Goal: Task Accomplishment & Management: Manage account settings

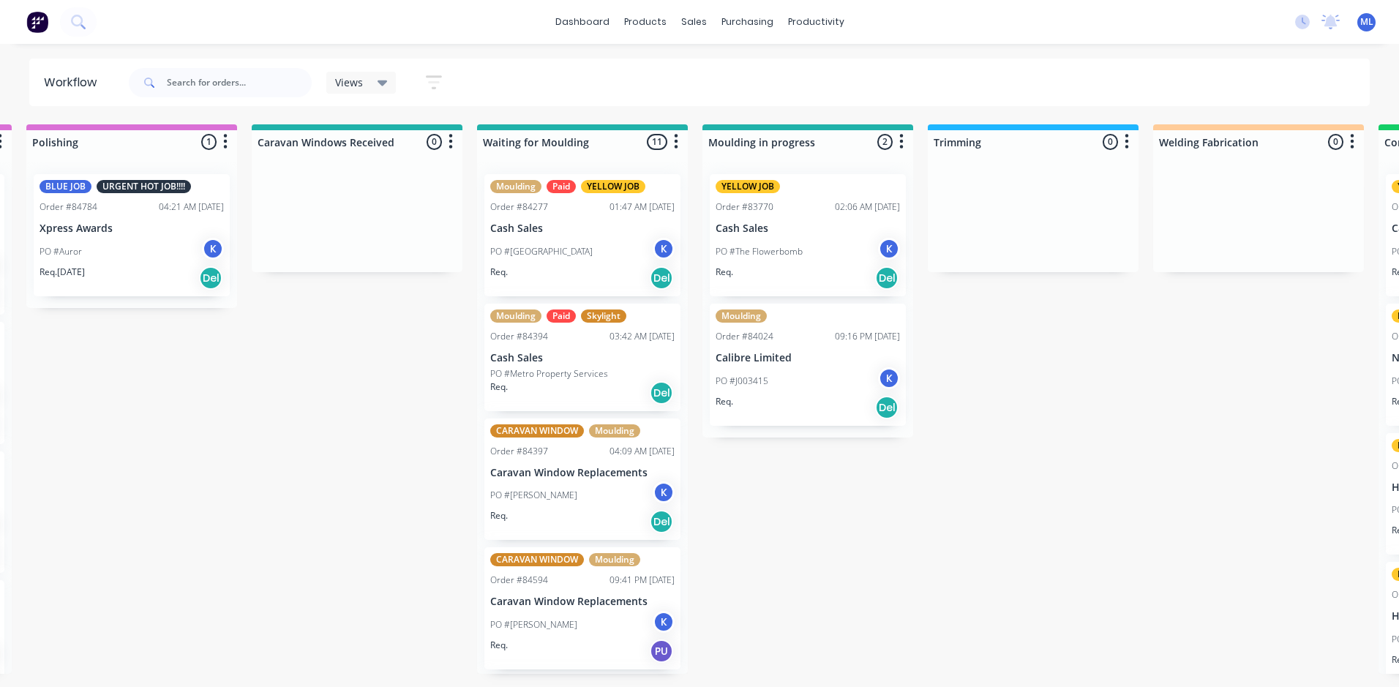
scroll to position [0, 2060]
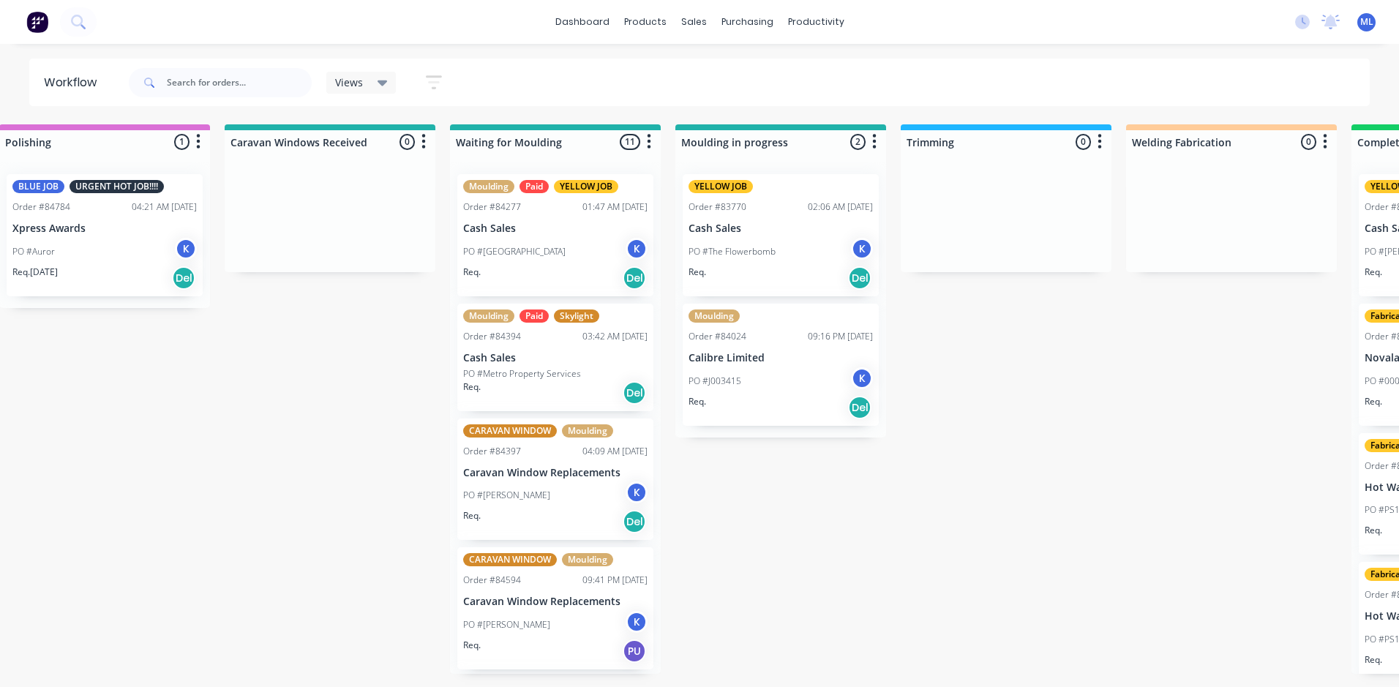
click at [584, 243] on div "PO #[GEOGRAPHIC_DATA] K" at bounding box center [555, 252] width 184 height 28
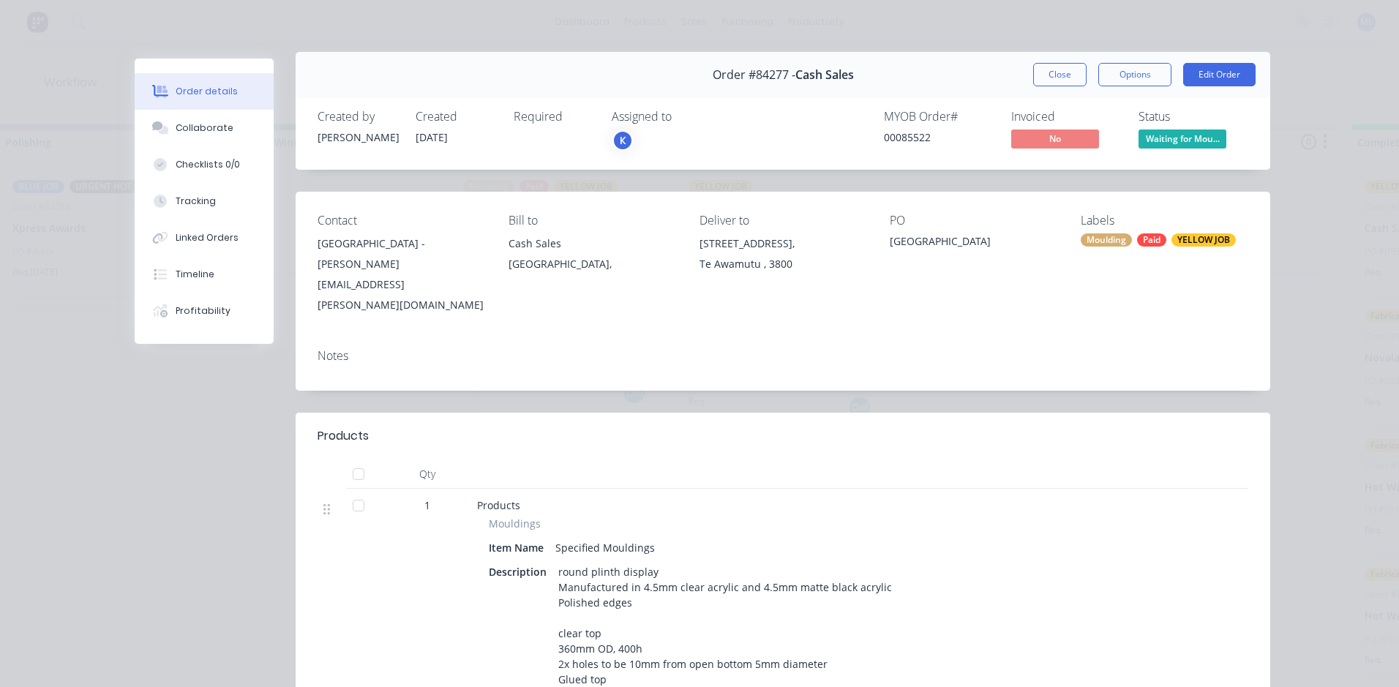
scroll to position [0, 0]
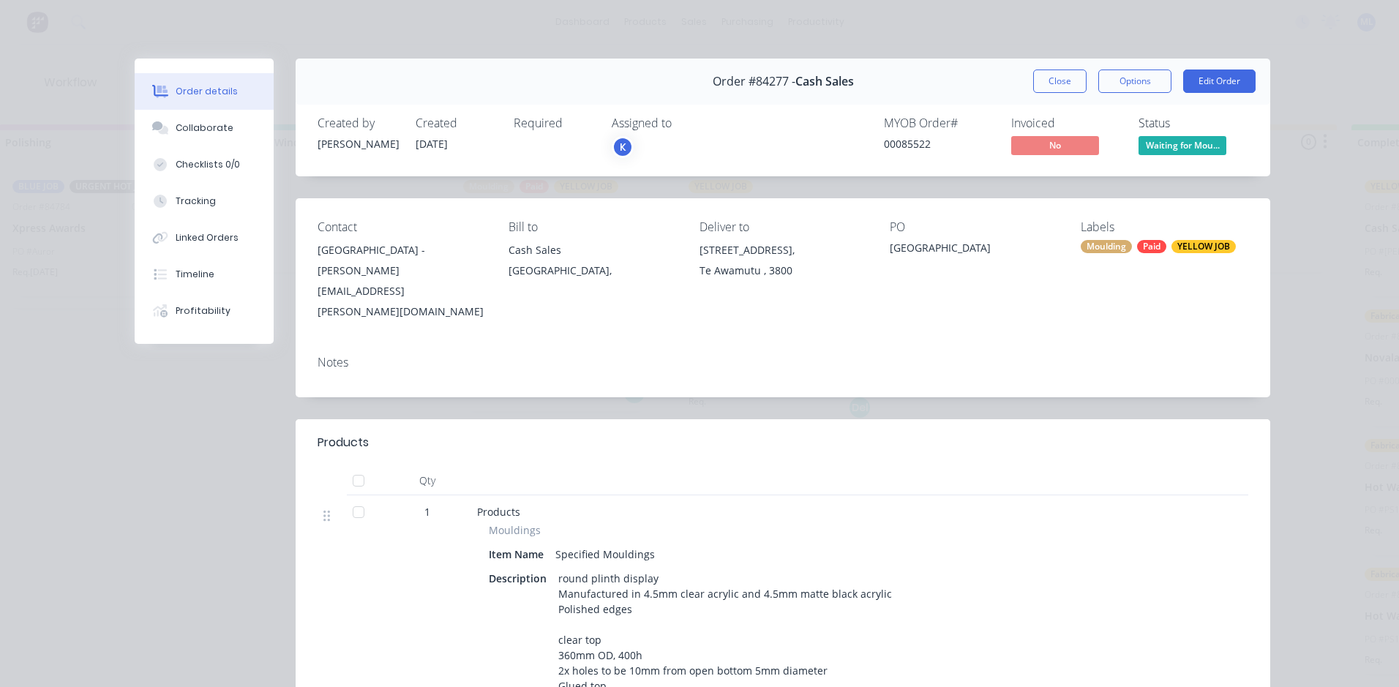
click at [1109, 246] on div "Moulding" at bounding box center [1105, 246] width 51 height 13
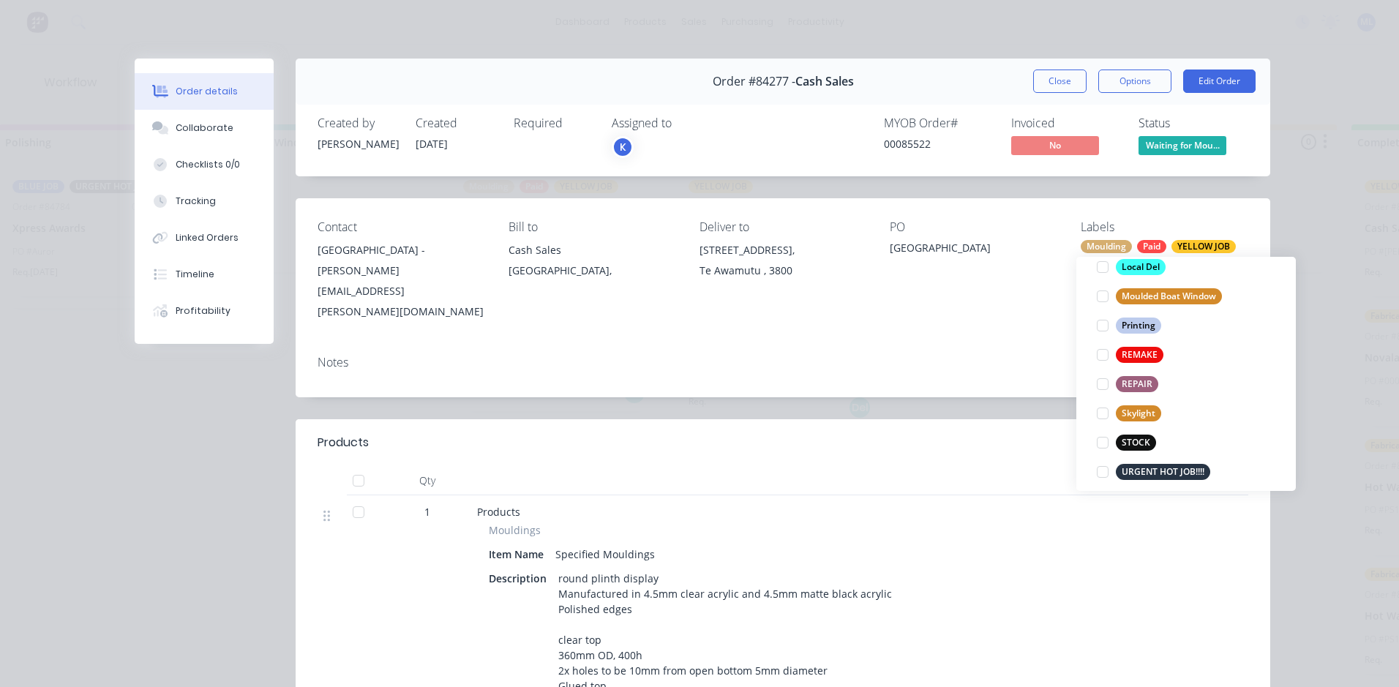
scroll to position [614, 0]
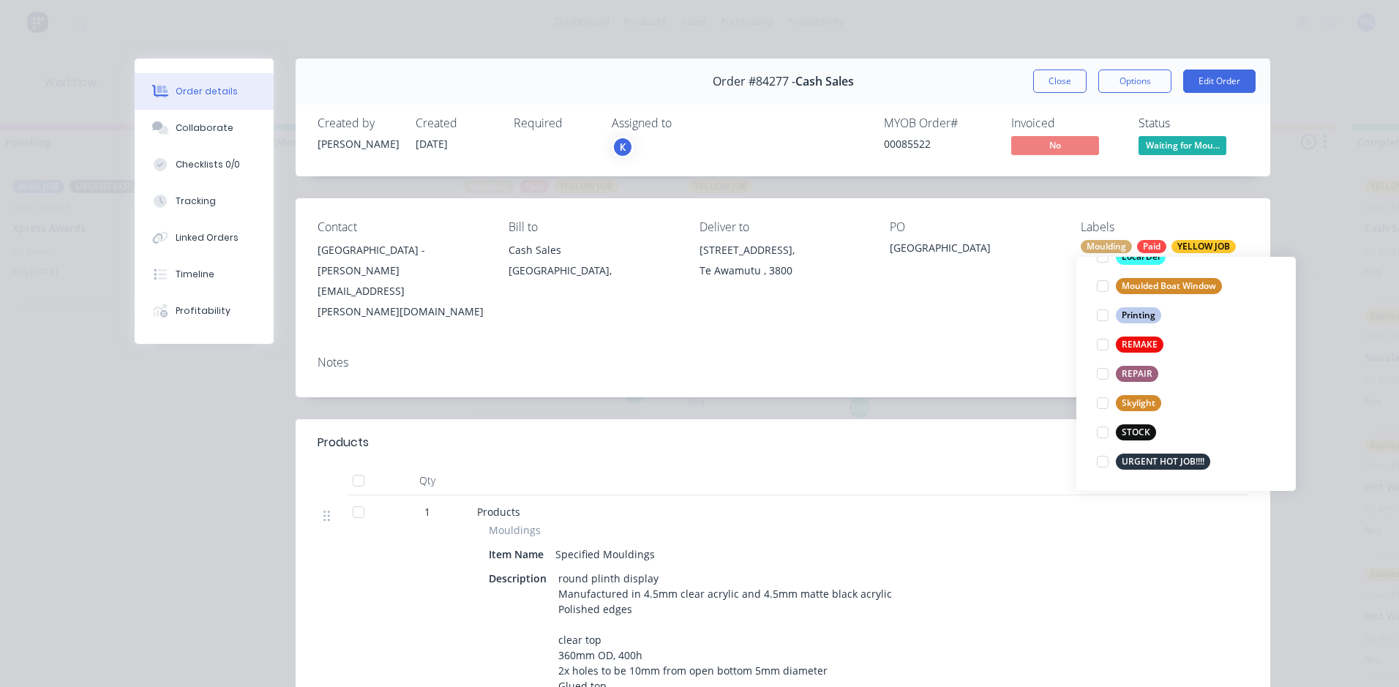
click at [1342, 347] on div "Order details Collaborate Checklists 0/0 Tracking Linked Orders Timeline Profit…" at bounding box center [699, 343] width 1399 height 687
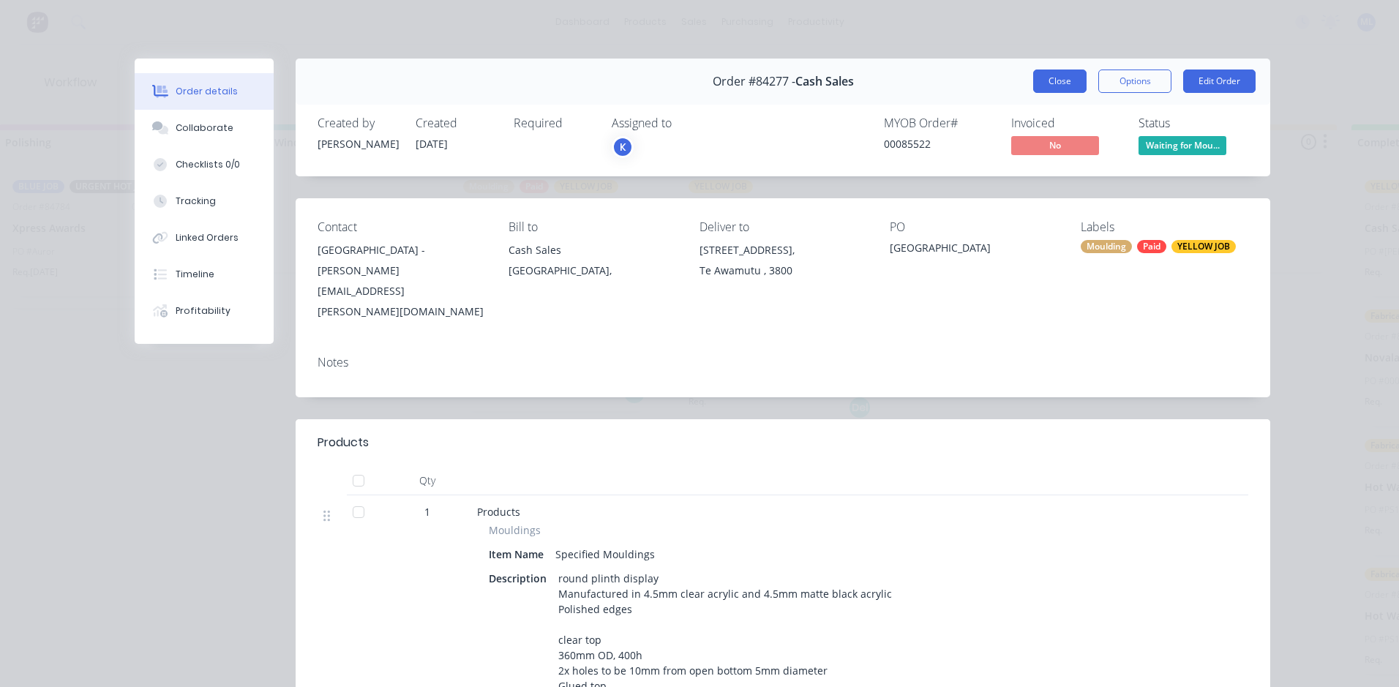
click at [1058, 82] on button "Close" at bounding box center [1059, 80] width 53 height 23
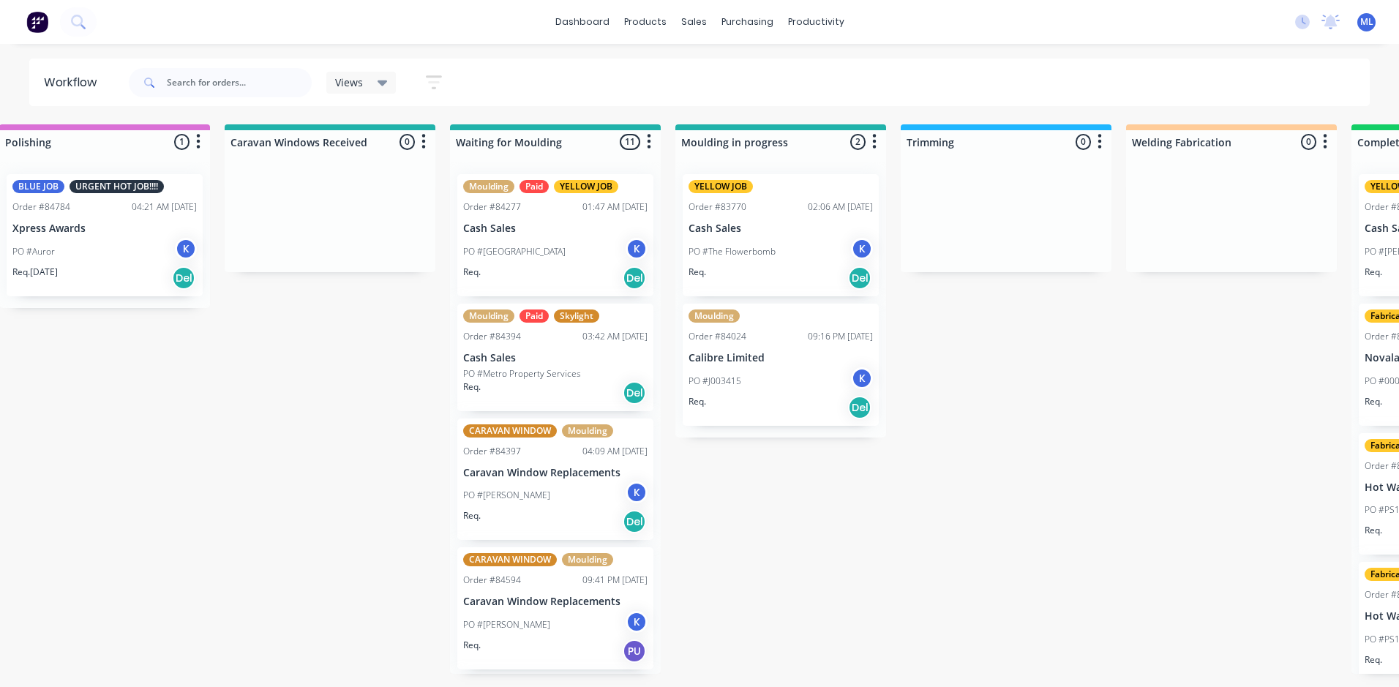
click at [575, 375] on p "PO #Metro Property Services" at bounding box center [522, 373] width 118 height 13
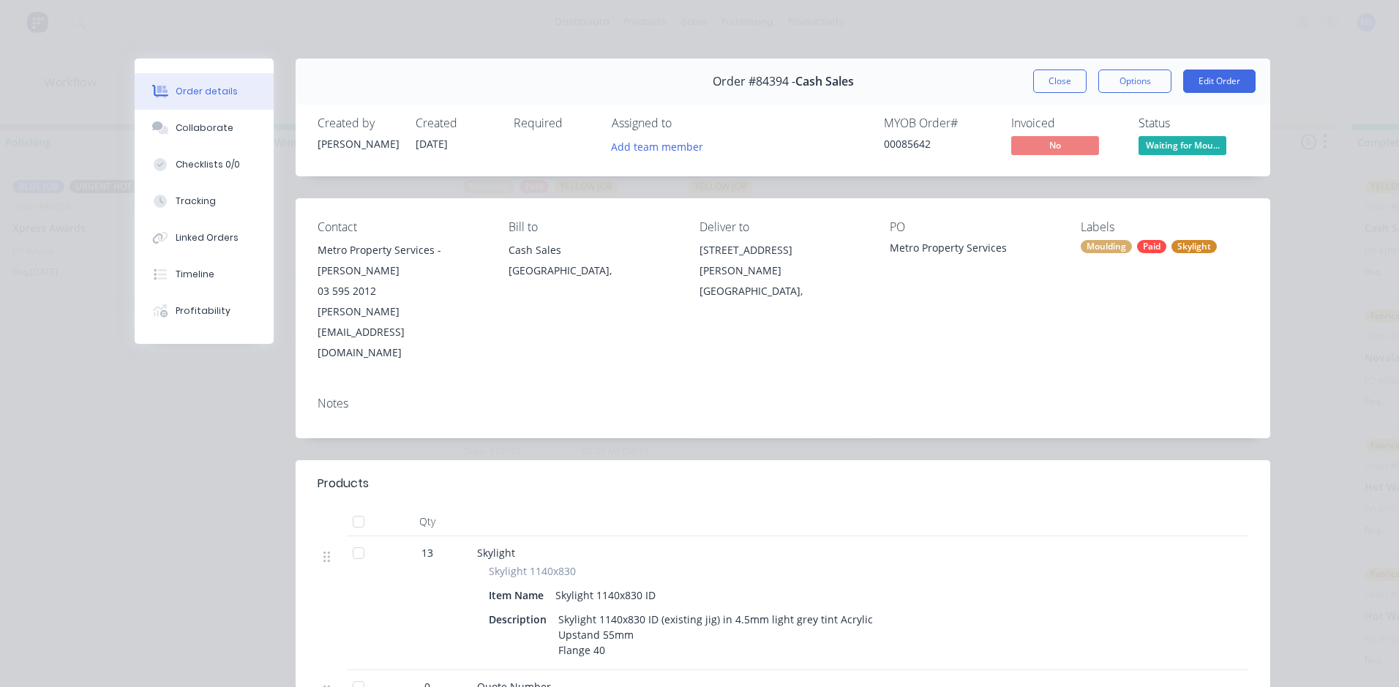
click at [1328, 337] on div "Order details Collaborate Checklists 0/0 Tracking Linked Orders Timeline Profit…" at bounding box center [699, 343] width 1399 height 687
click at [1056, 80] on button "Close" at bounding box center [1059, 80] width 53 height 23
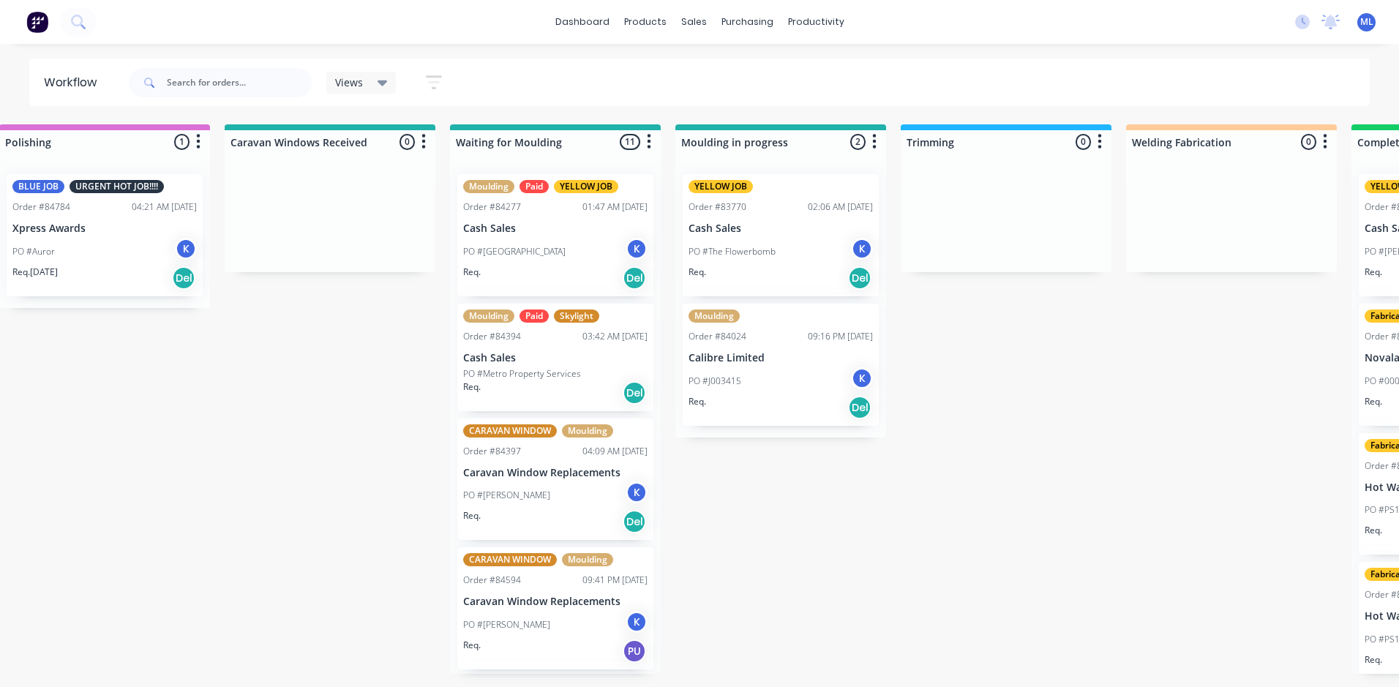
click at [557, 364] on p "Cash Sales" at bounding box center [555, 358] width 184 height 12
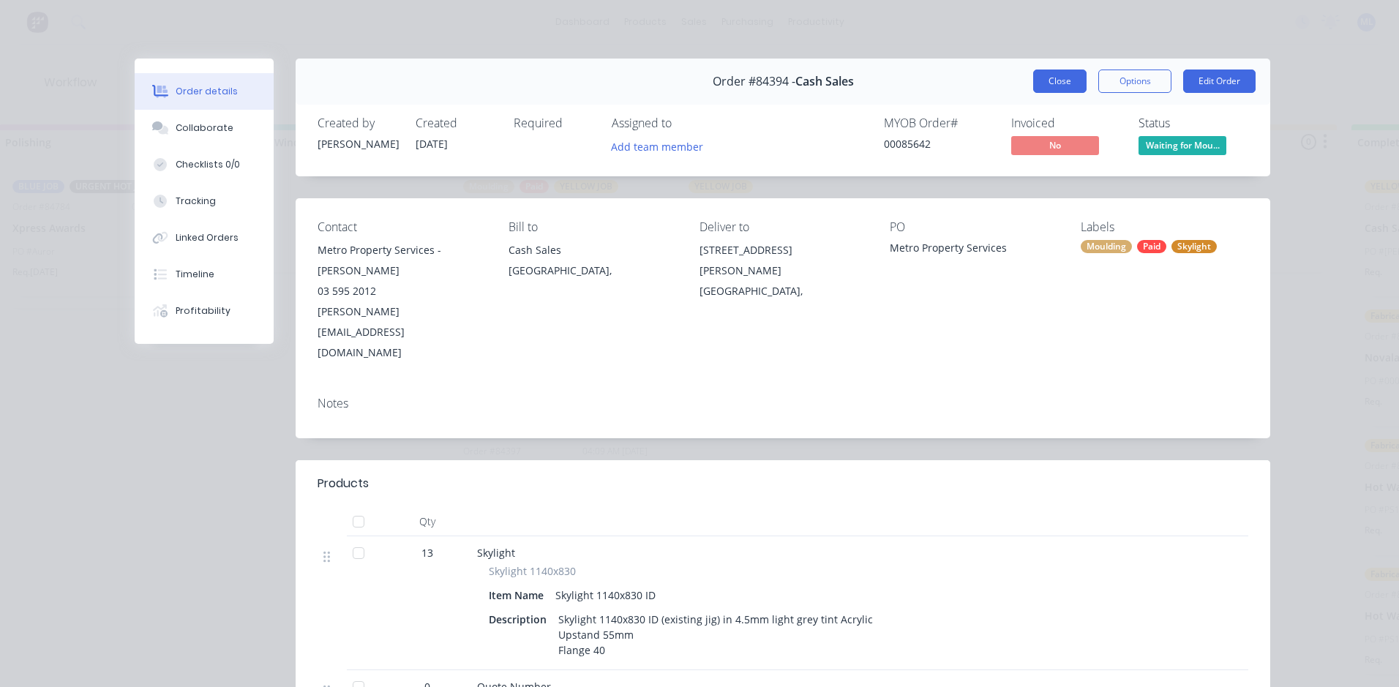
click at [1046, 83] on button "Close" at bounding box center [1059, 80] width 53 height 23
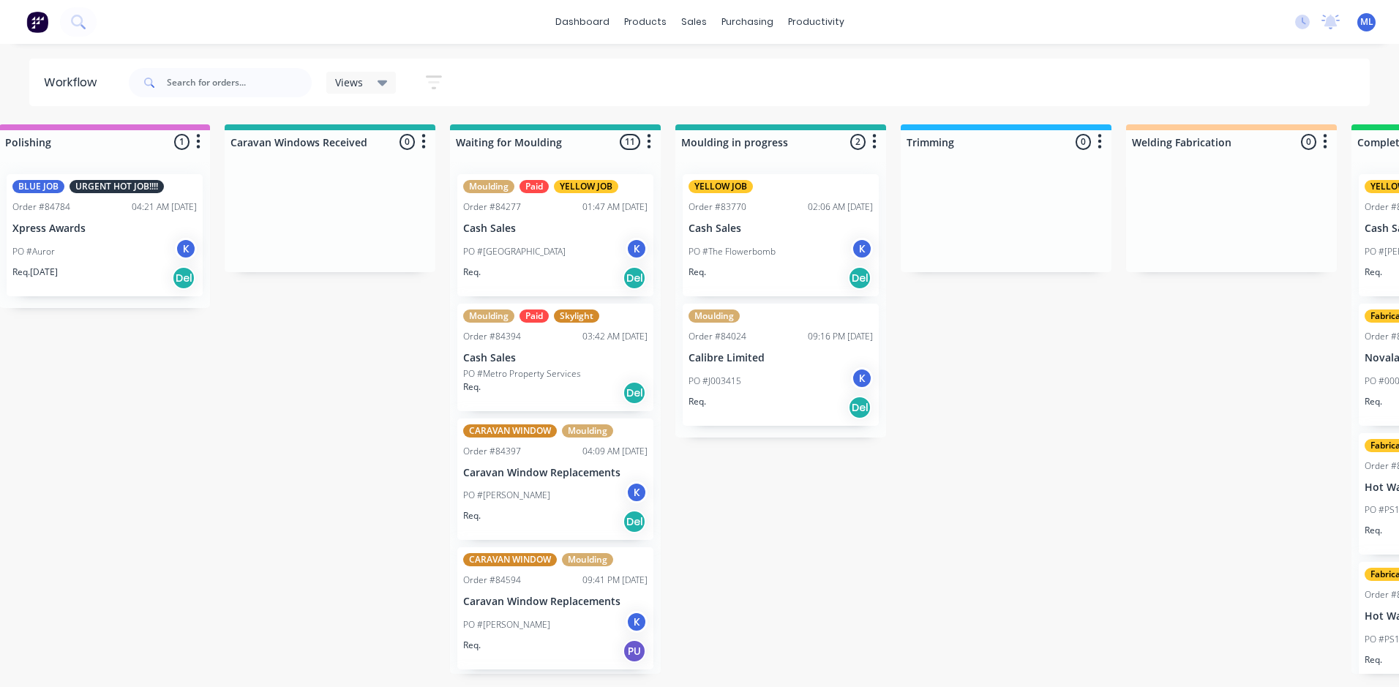
click at [795, 244] on div "PO #The Flowerbomb K" at bounding box center [780, 252] width 184 height 28
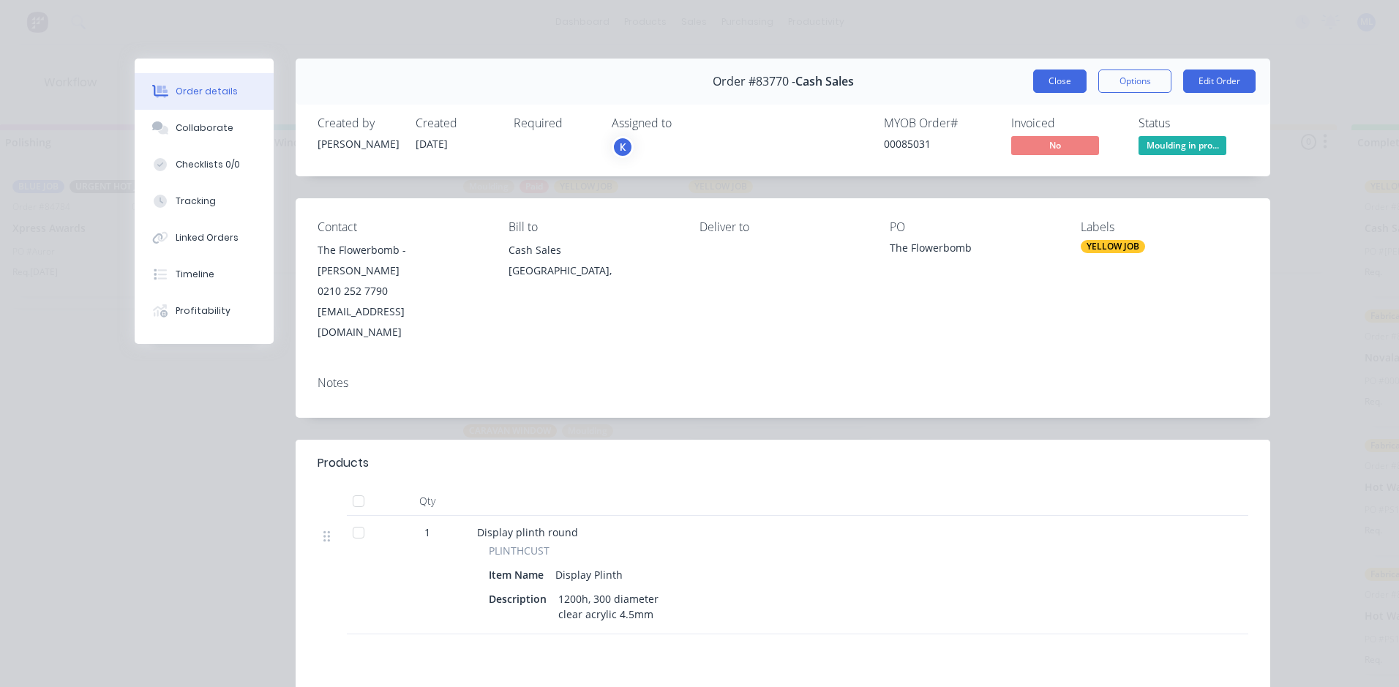
click at [1067, 80] on button "Close" at bounding box center [1059, 80] width 53 height 23
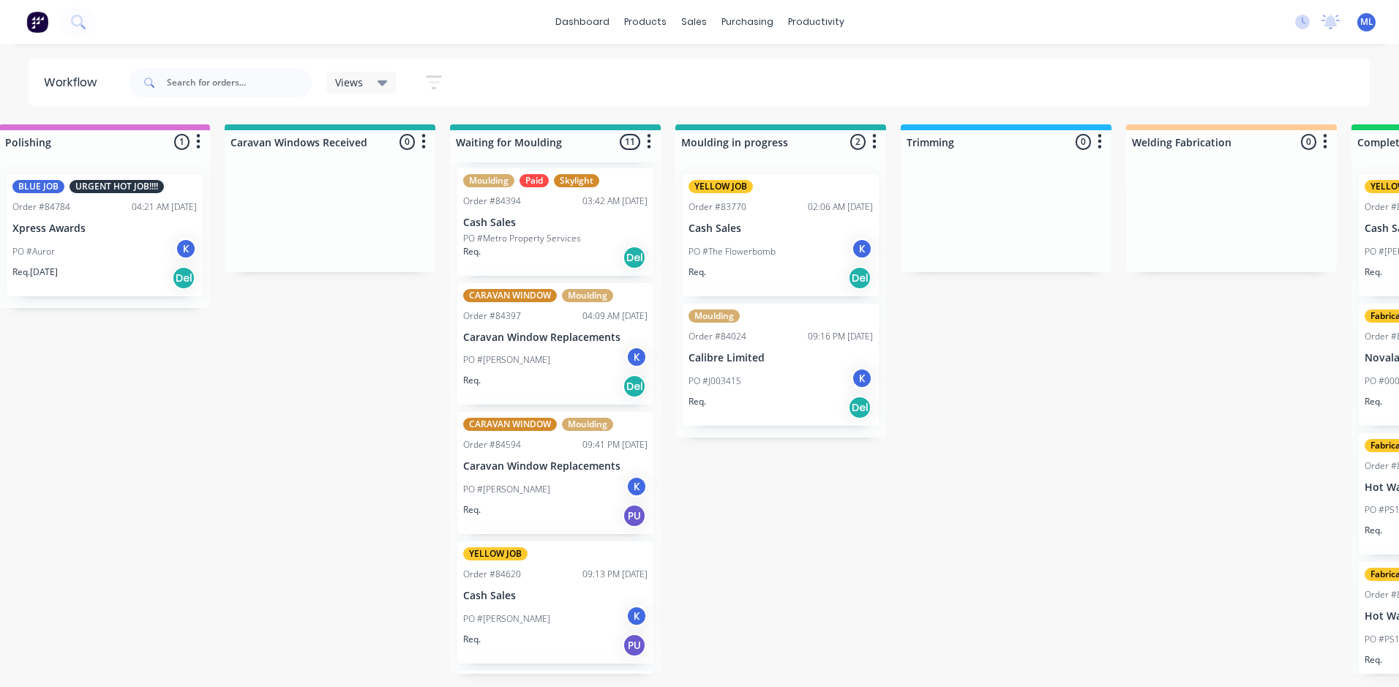
scroll to position [146, 0]
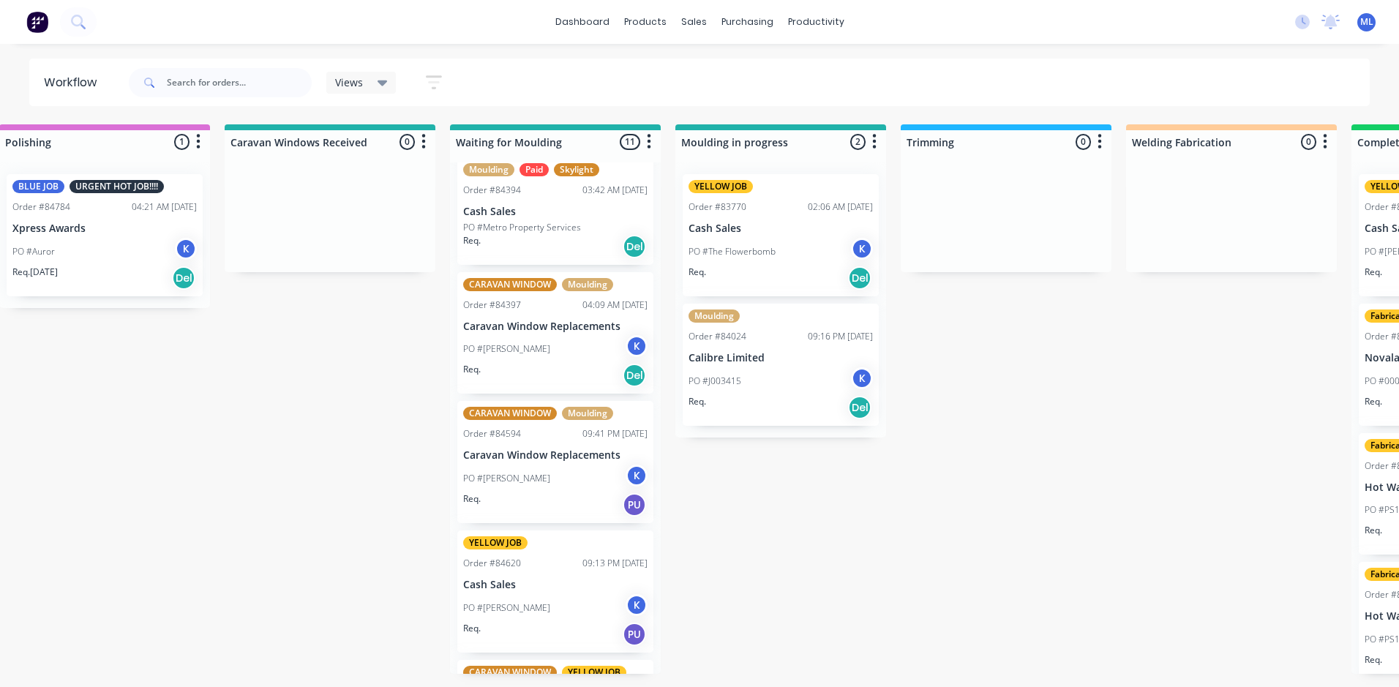
click at [570, 605] on div "PO #[PERSON_NAME]" at bounding box center [555, 608] width 184 height 28
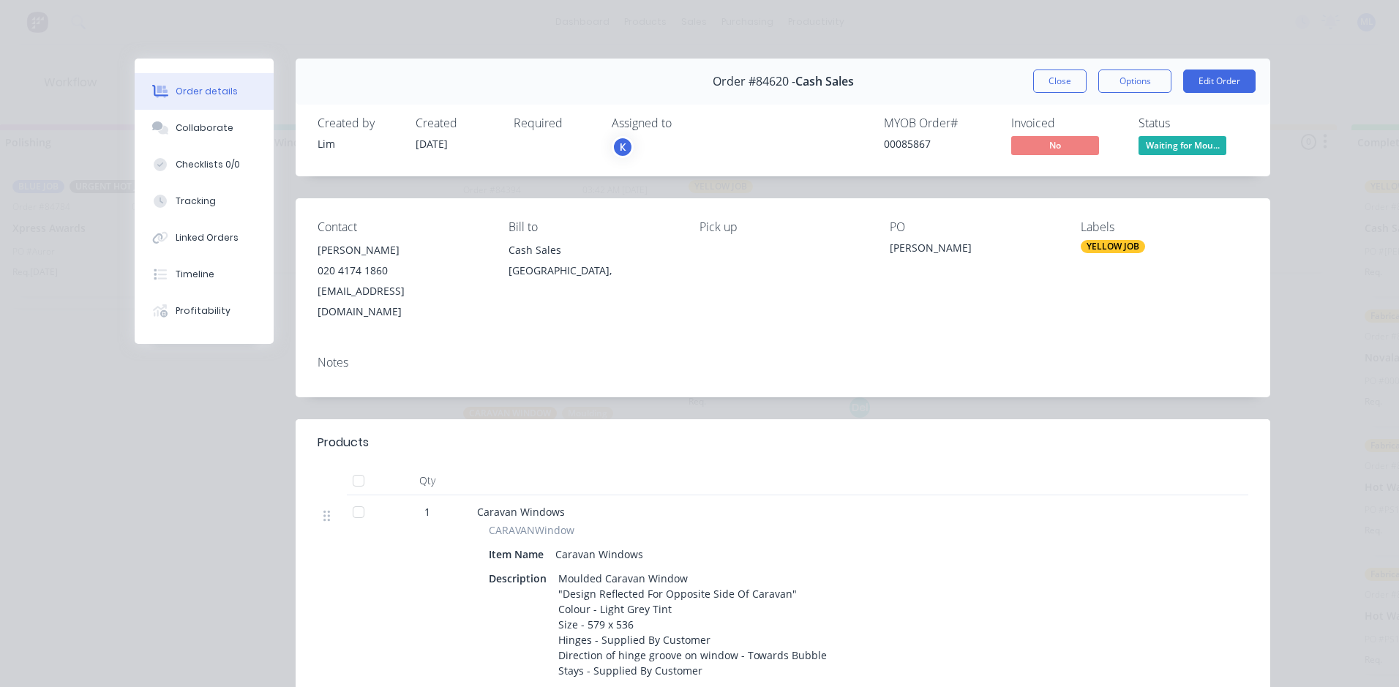
click at [1096, 244] on div "YELLOW JOB" at bounding box center [1112, 246] width 64 height 13
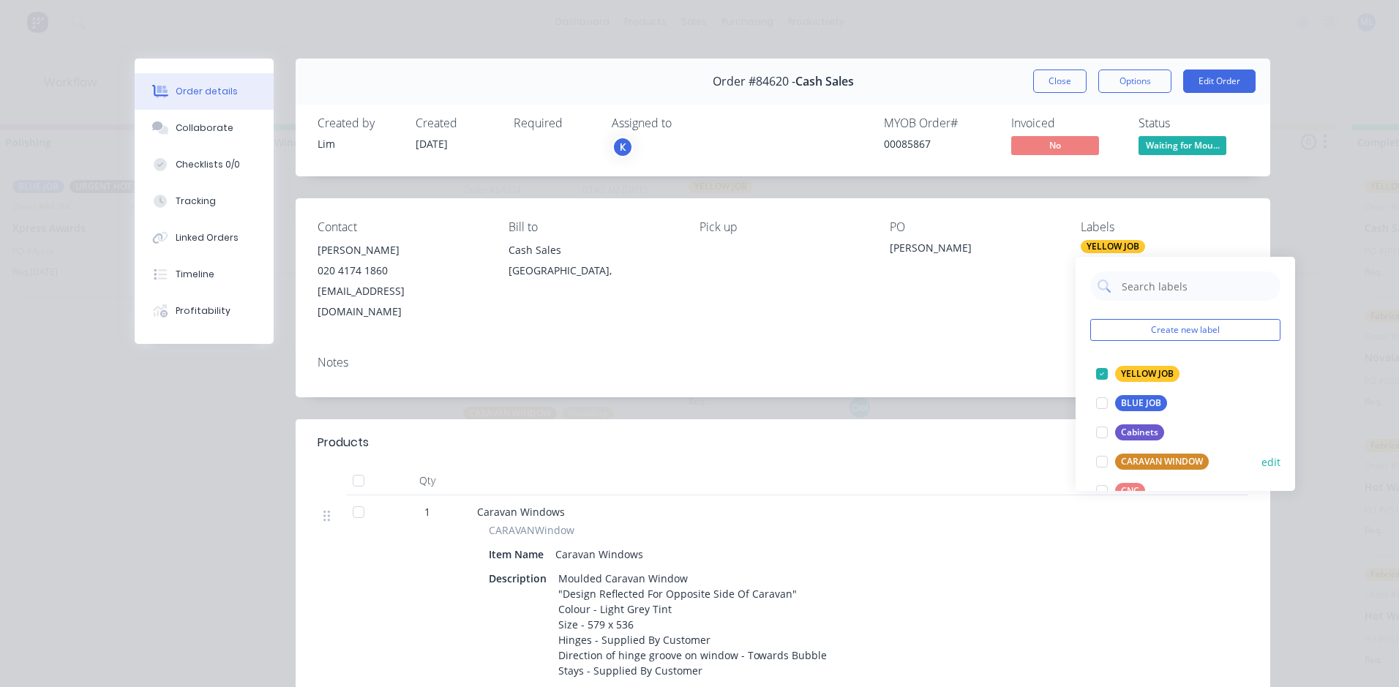
click at [1154, 461] on div "CARAVAN WINDOW" at bounding box center [1162, 461] width 94 height 16
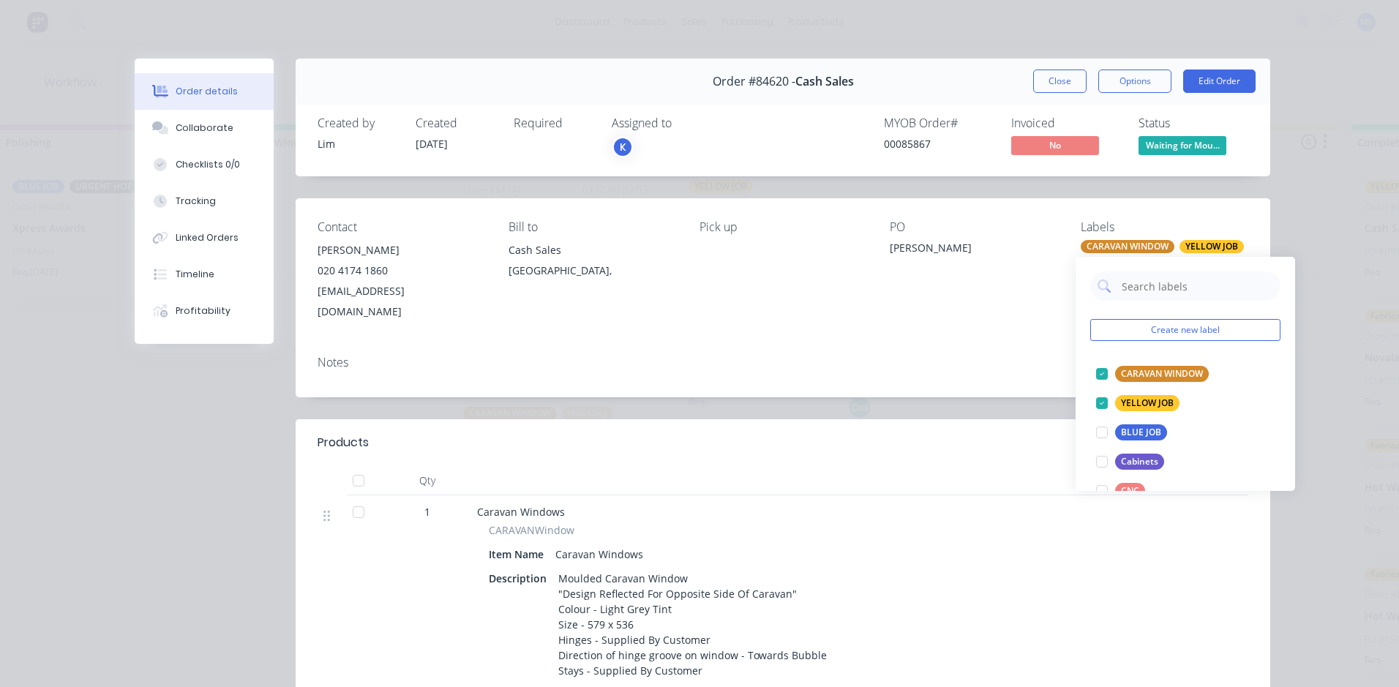
click at [1288, 196] on div "Order details Collaborate Checklists 0/0 Tracking Linked Orders Timeline Profit…" at bounding box center [699, 343] width 1399 height 687
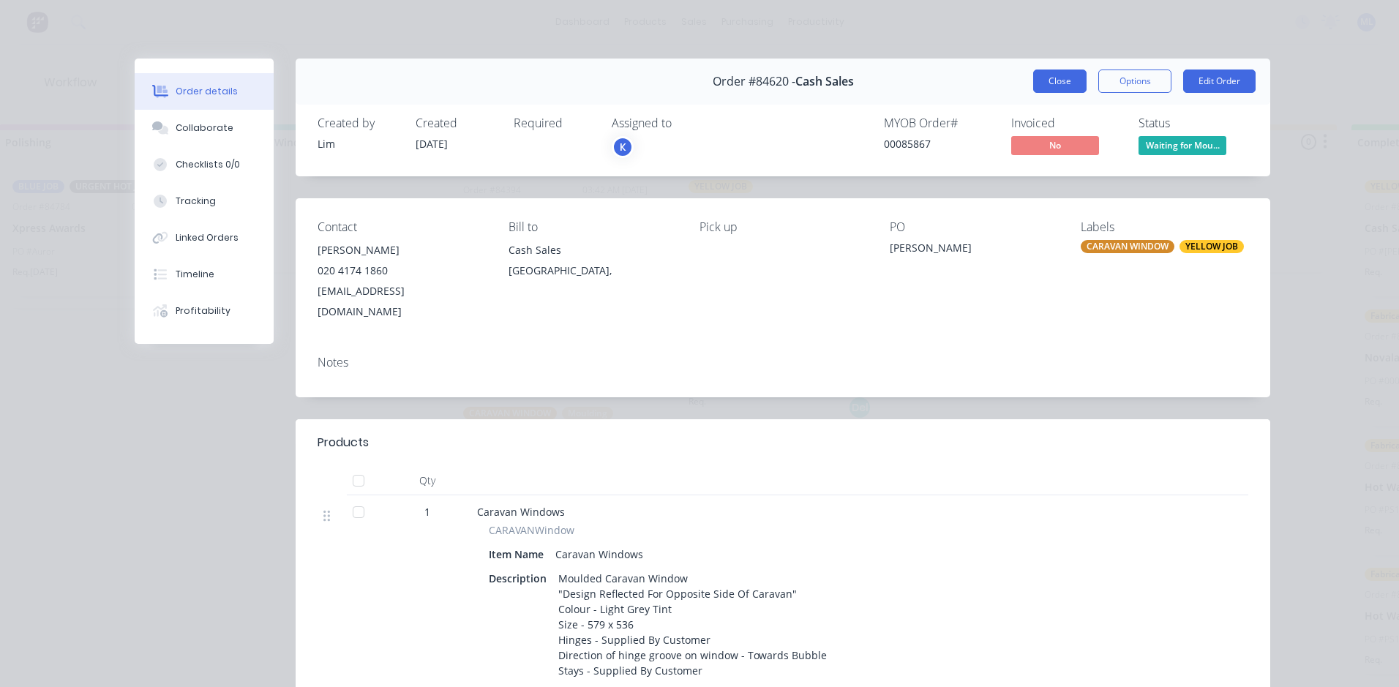
click at [1047, 80] on button "Close" at bounding box center [1059, 80] width 53 height 23
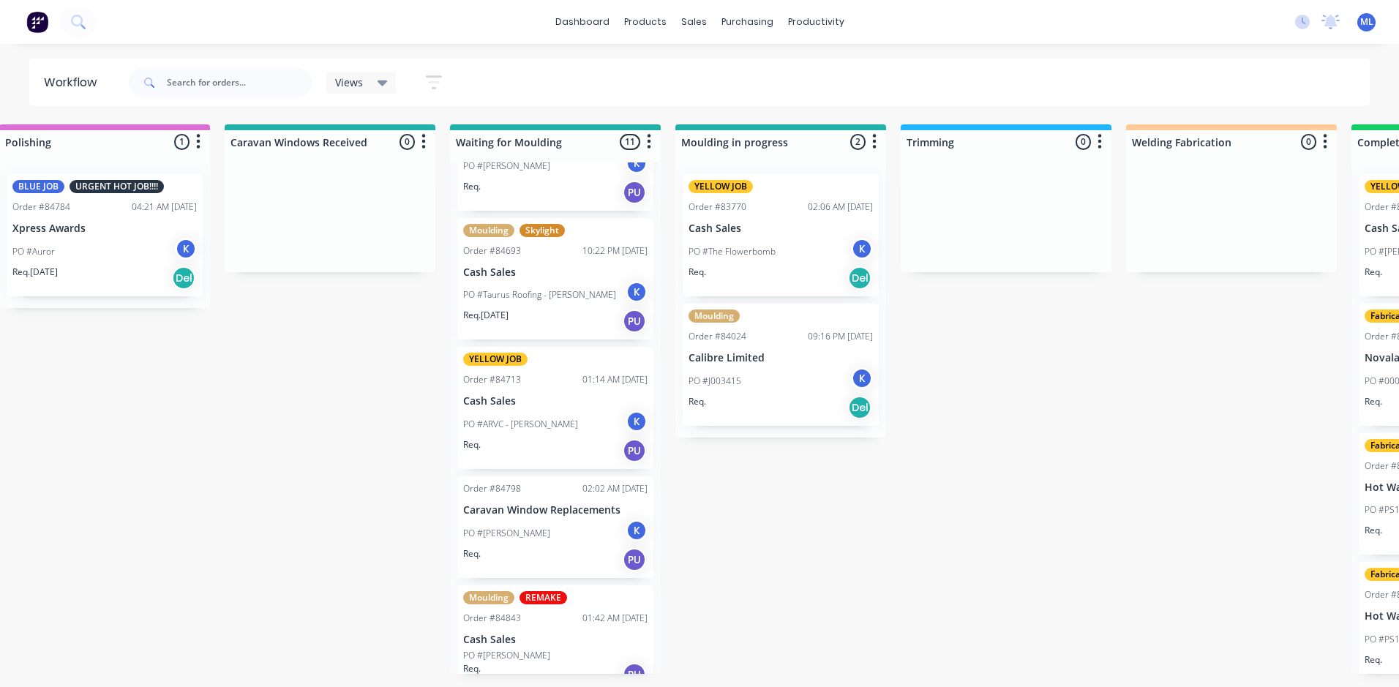
scroll to position [867, 0]
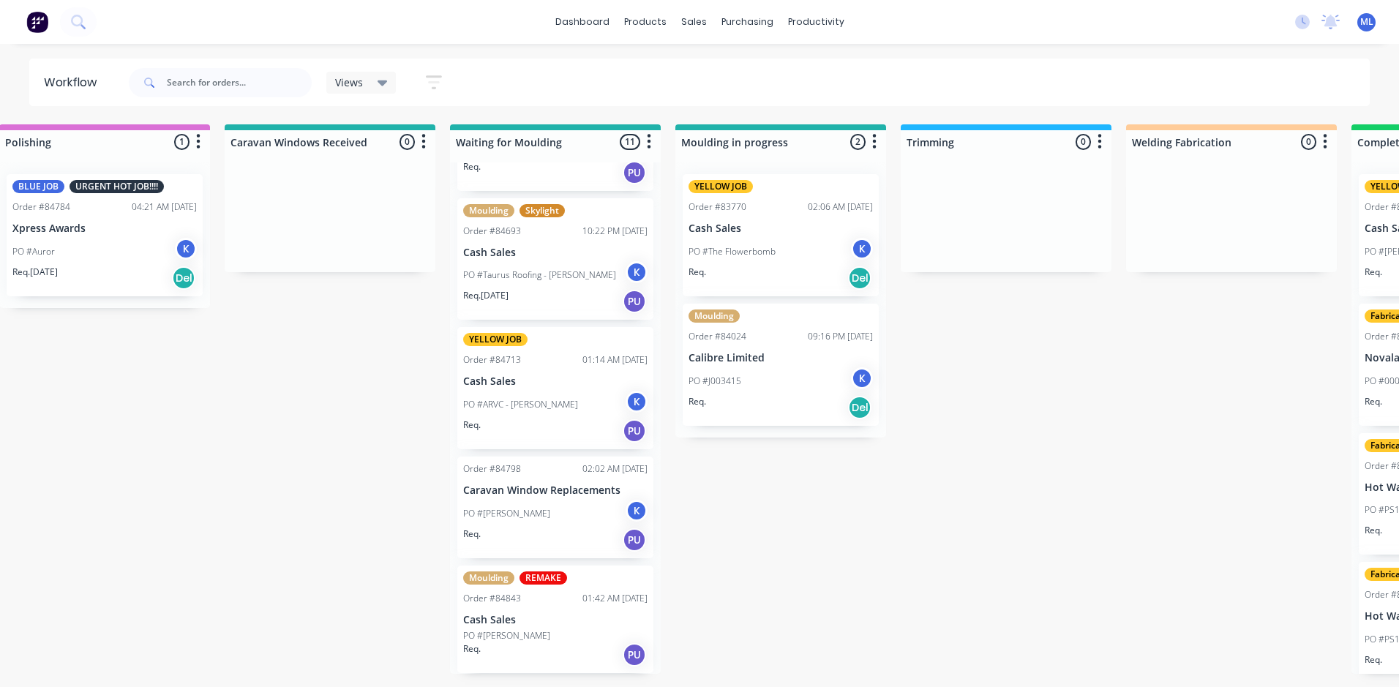
click at [576, 407] on div "PO #ARVC - [PERSON_NAME]" at bounding box center [555, 405] width 184 height 28
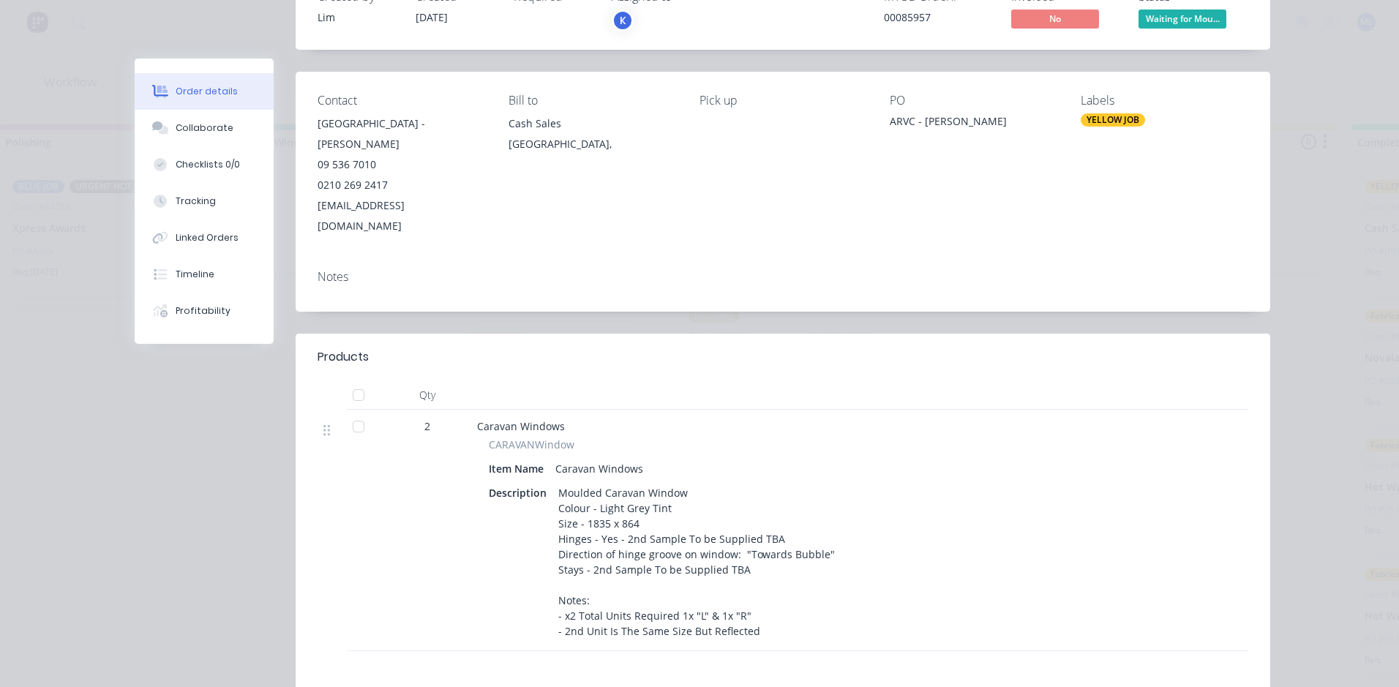
scroll to position [0, 0]
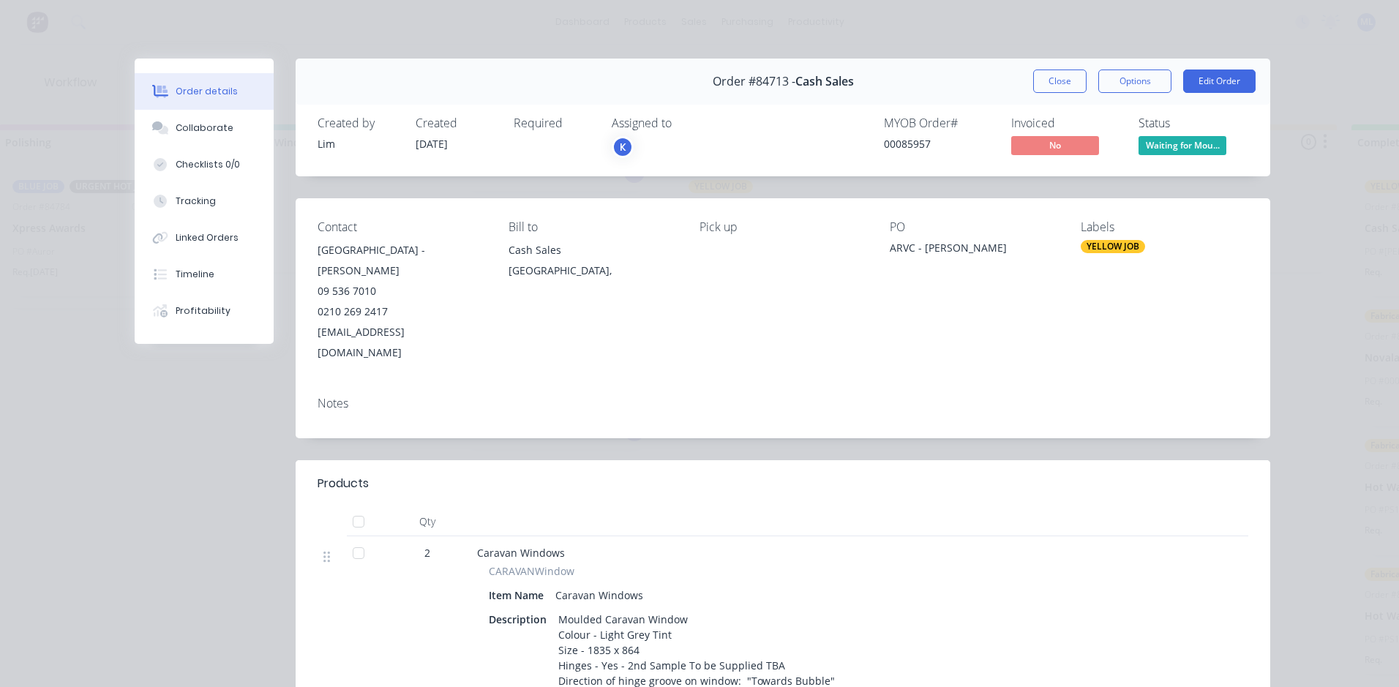
click at [1099, 249] on div "YELLOW JOB" at bounding box center [1112, 246] width 64 height 13
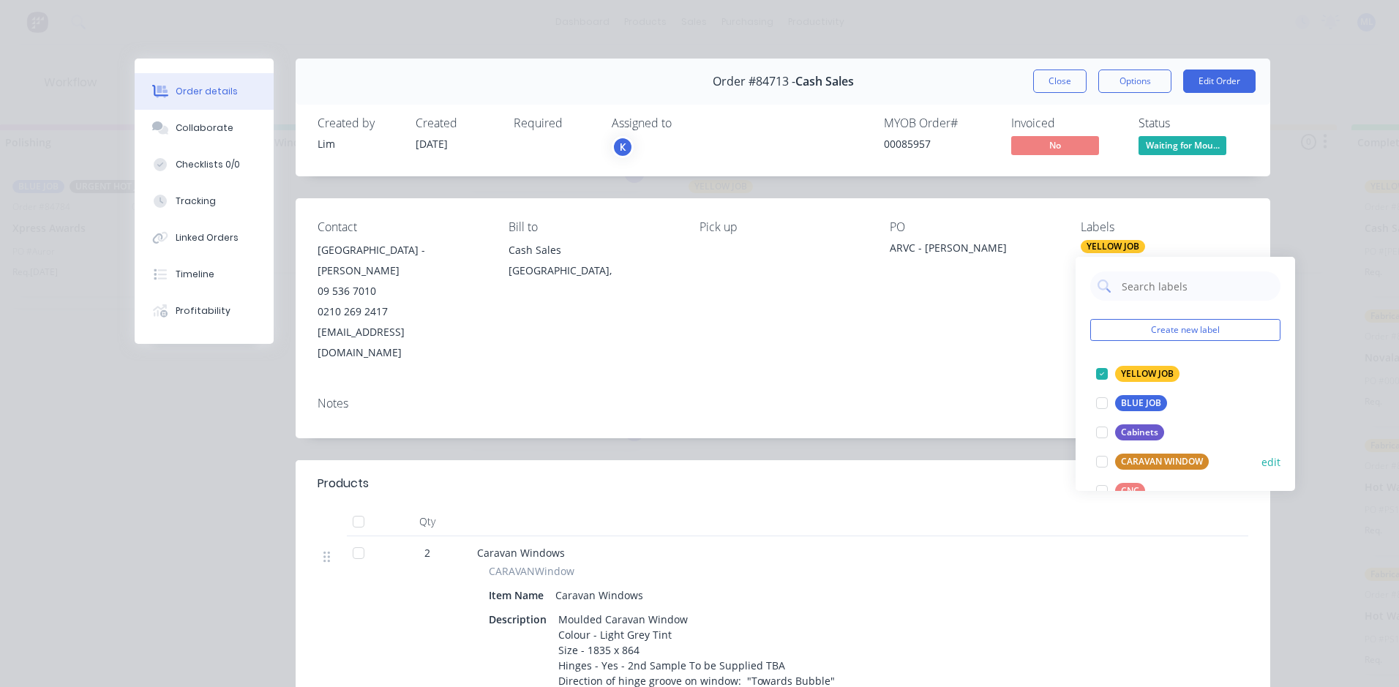
click at [1150, 460] on div "CARAVAN WINDOW" at bounding box center [1162, 461] width 94 height 16
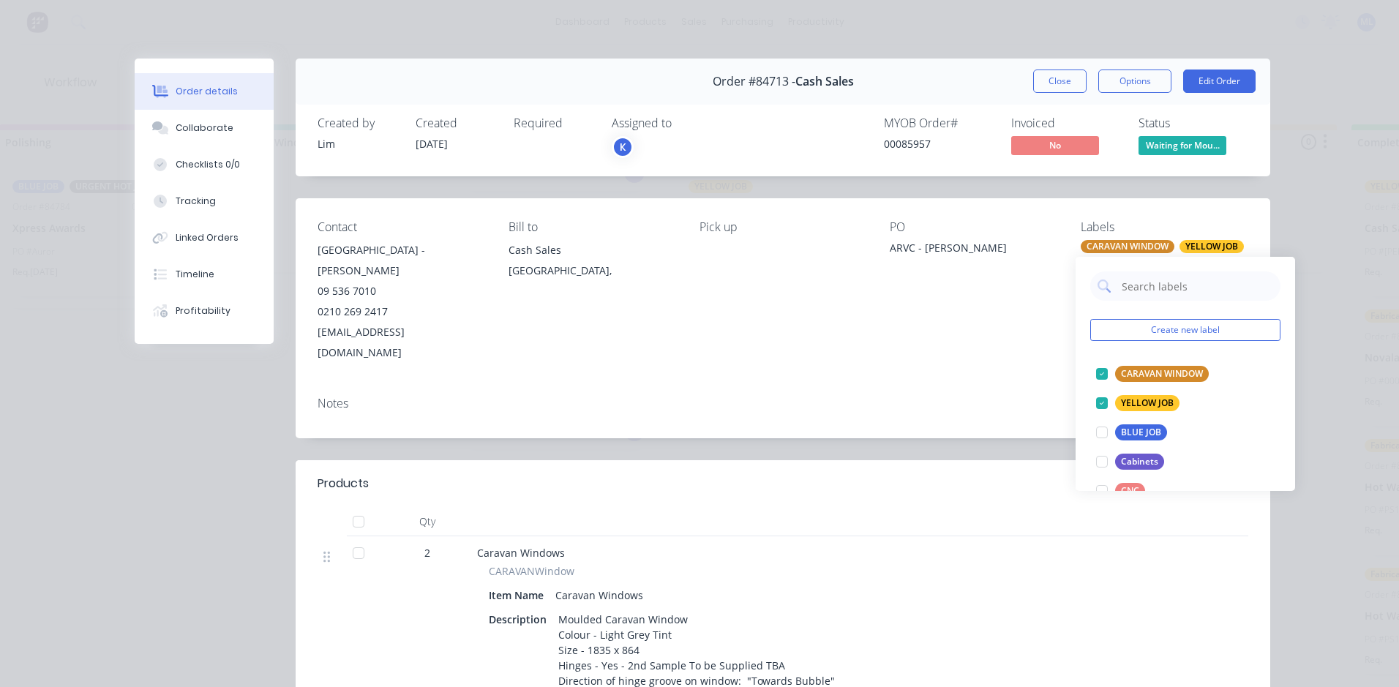
click at [1331, 338] on div "Order details Collaborate Checklists 0/0 Tracking Linked Orders Timeline Profit…" at bounding box center [699, 343] width 1399 height 687
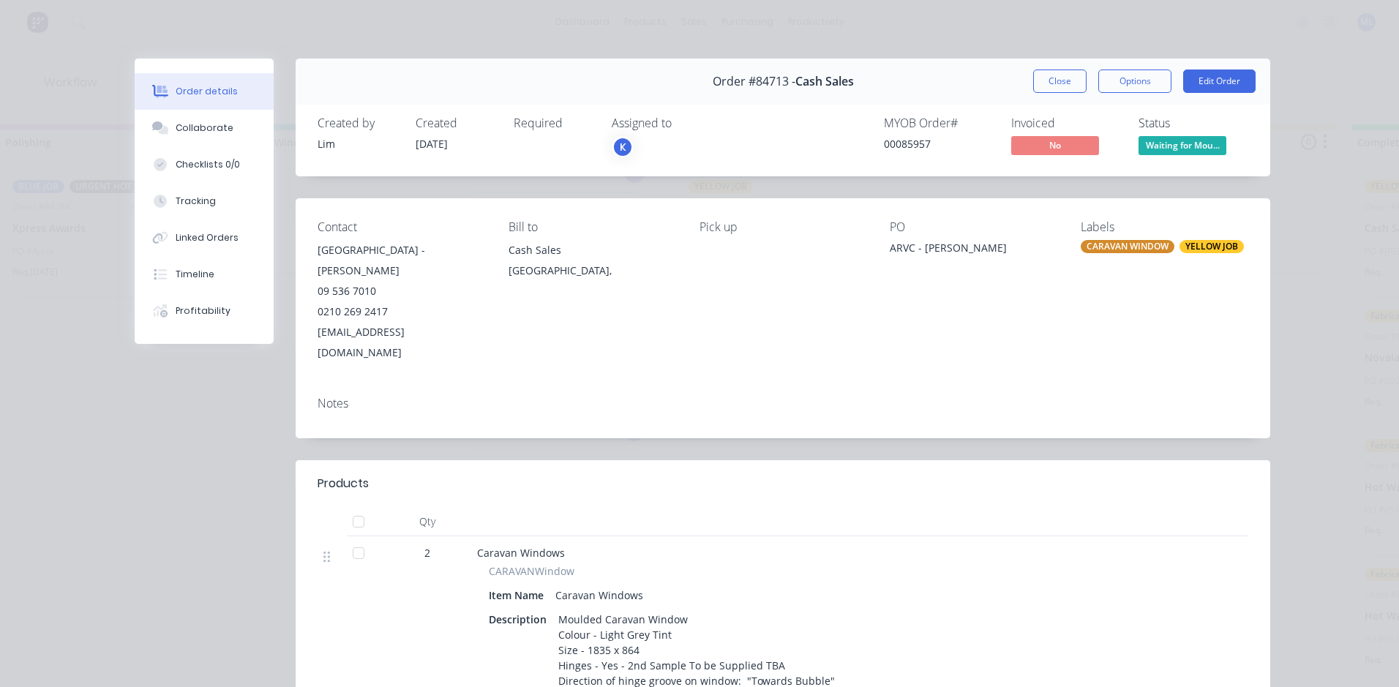
click at [1322, 340] on div "Order details Collaborate Checklists 0/0 Tracking Linked Orders Timeline Profit…" at bounding box center [699, 343] width 1399 height 687
click at [1060, 90] on button "Close" at bounding box center [1059, 80] width 53 height 23
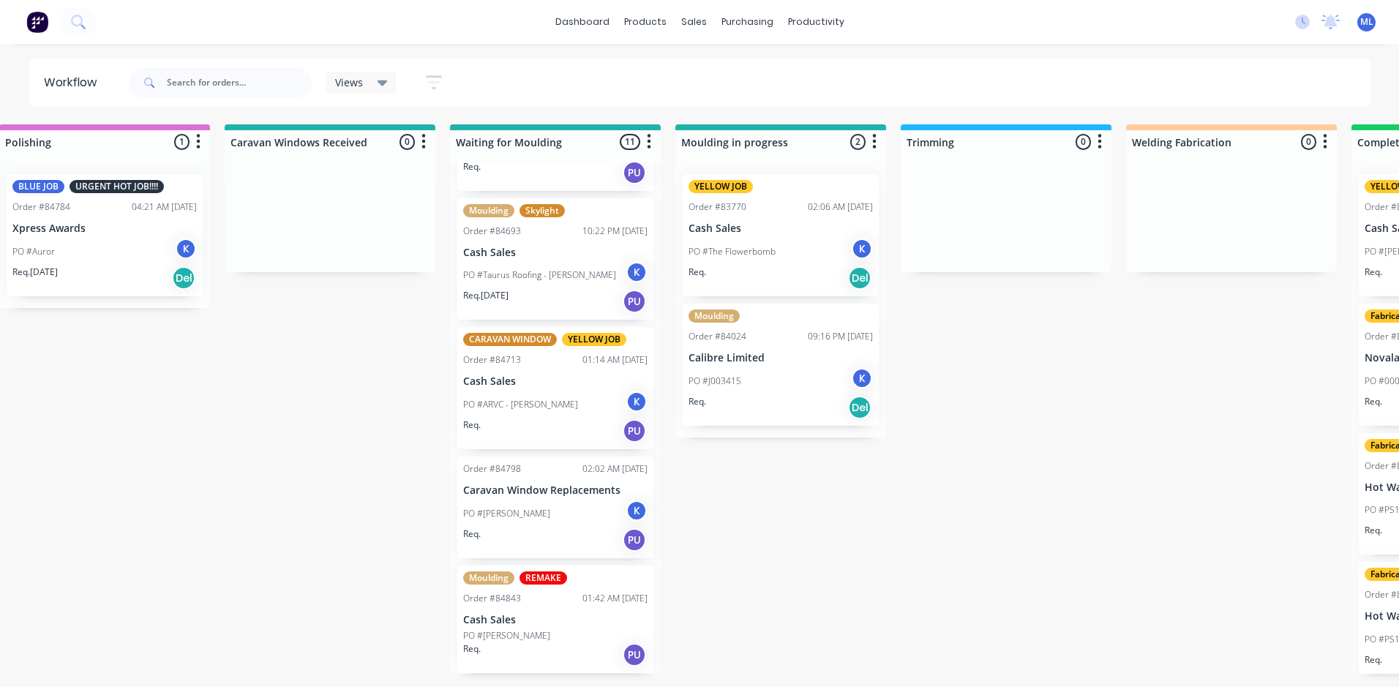
click at [563, 524] on div "PO #[PERSON_NAME] K" at bounding box center [555, 514] width 184 height 28
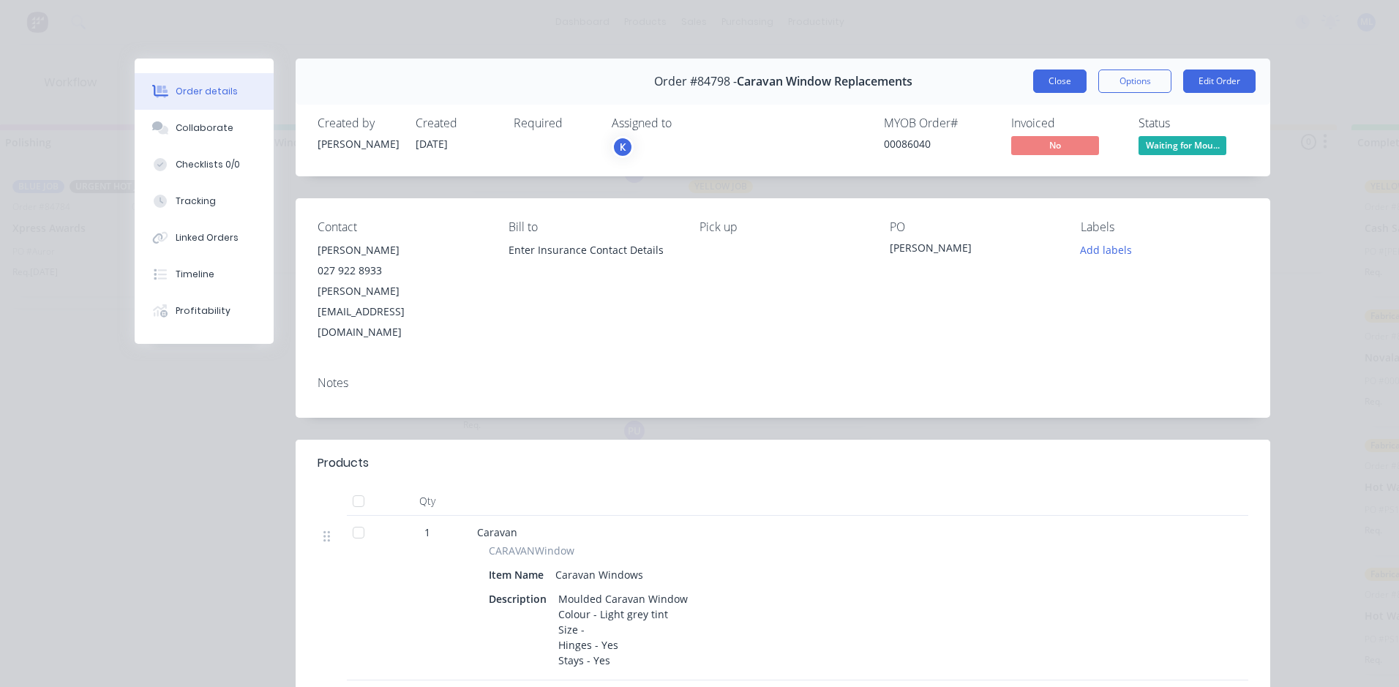
click at [1057, 81] on button "Close" at bounding box center [1059, 80] width 53 height 23
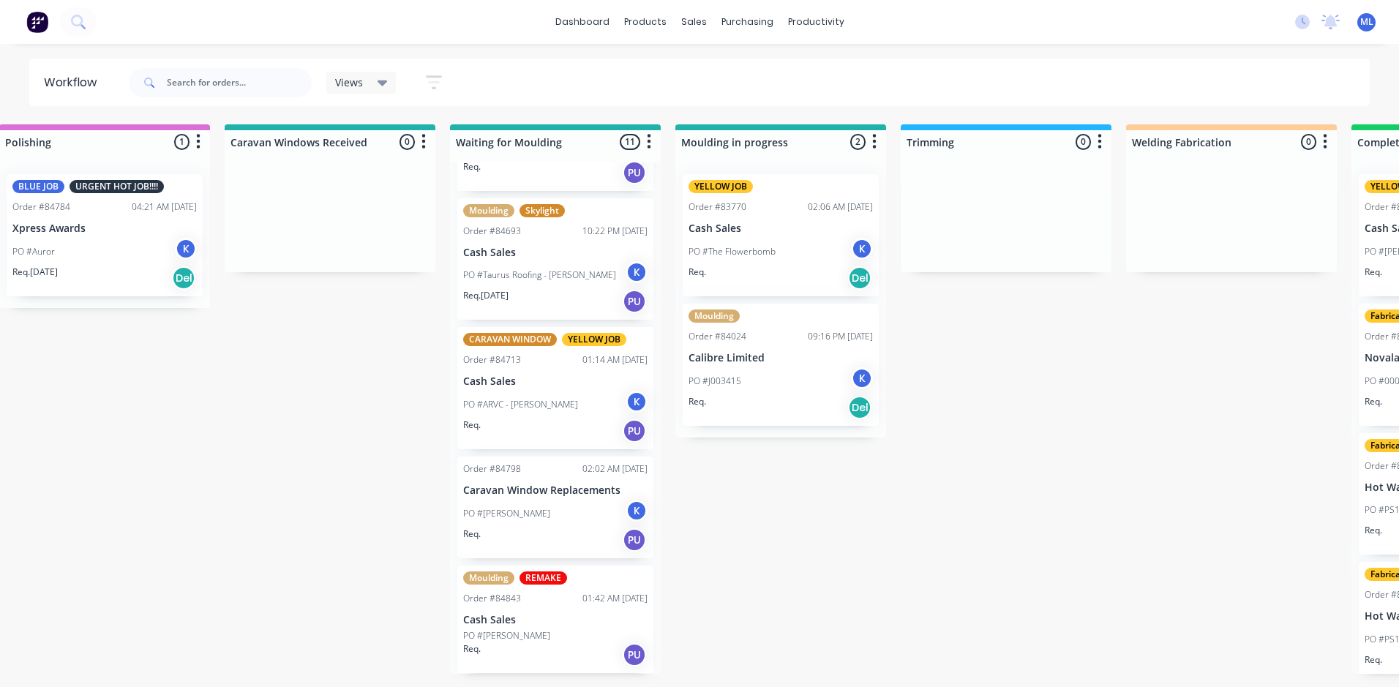
click at [567, 533] on div "Req. PU" at bounding box center [555, 539] width 184 height 25
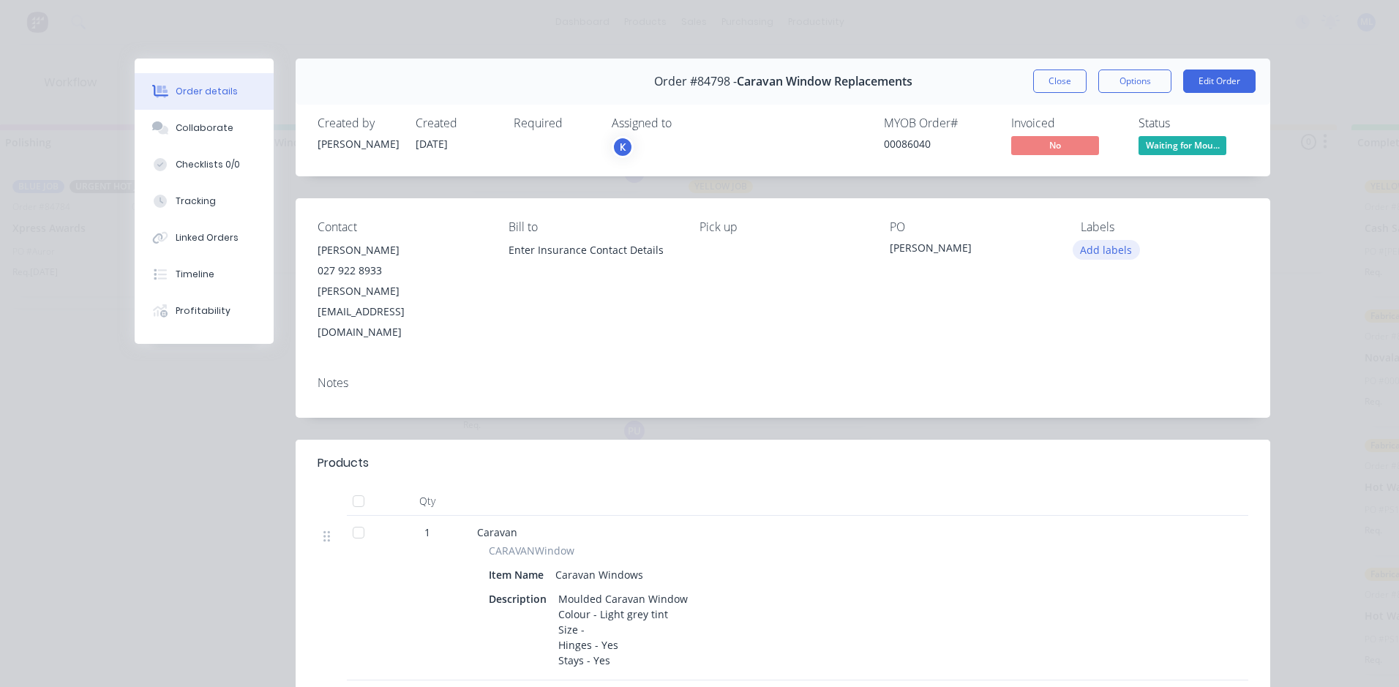
click at [1099, 251] on button "Add labels" at bounding box center [1105, 250] width 67 height 20
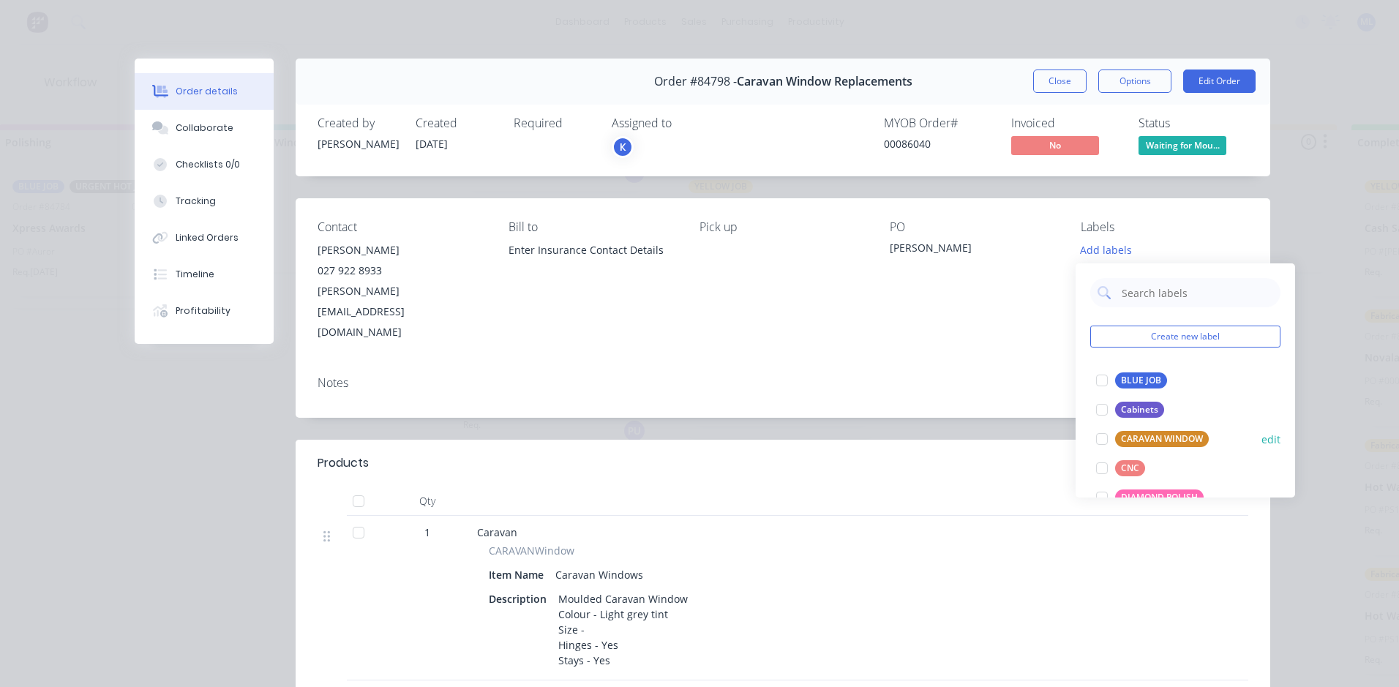
click at [1162, 436] on div "CARAVAN WINDOW" at bounding box center [1162, 439] width 94 height 16
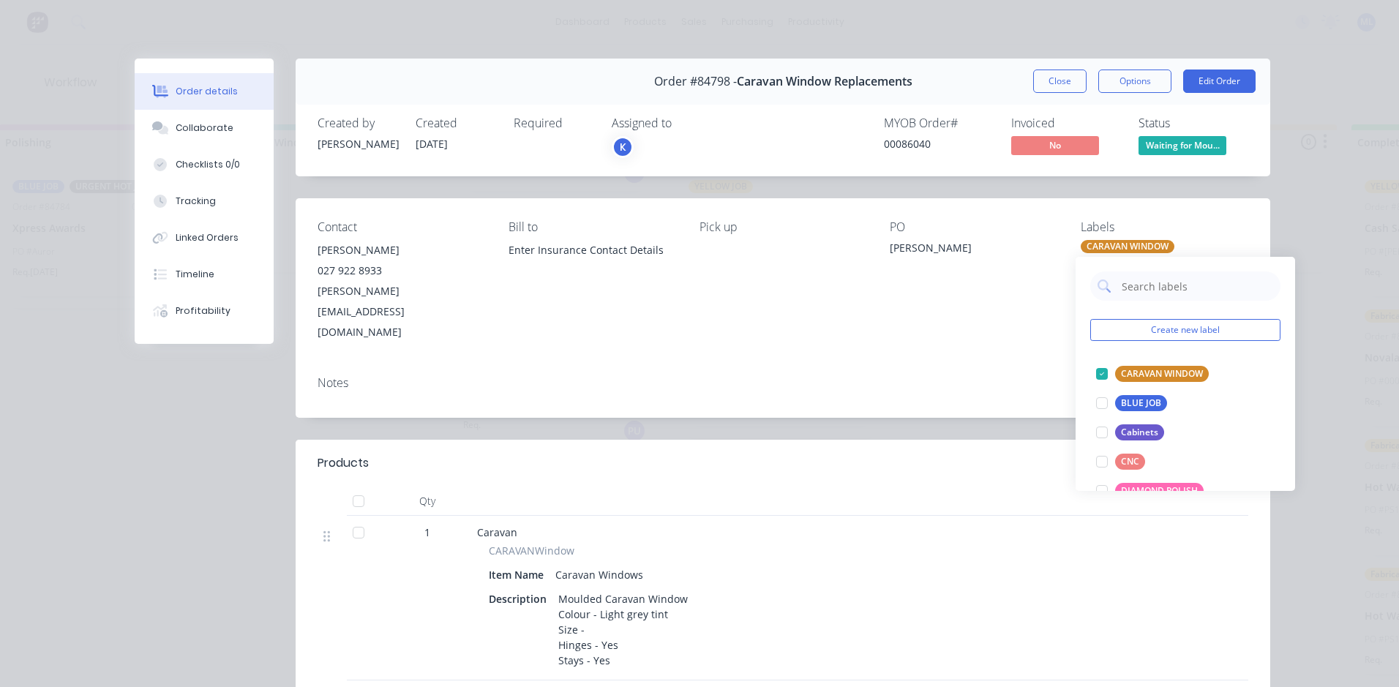
click at [1328, 249] on div "Order details Collaborate Checklists 0/0 Tracking Linked Orders Timeline Profit…" at bounding box center [699, 343] width 1399 height 687
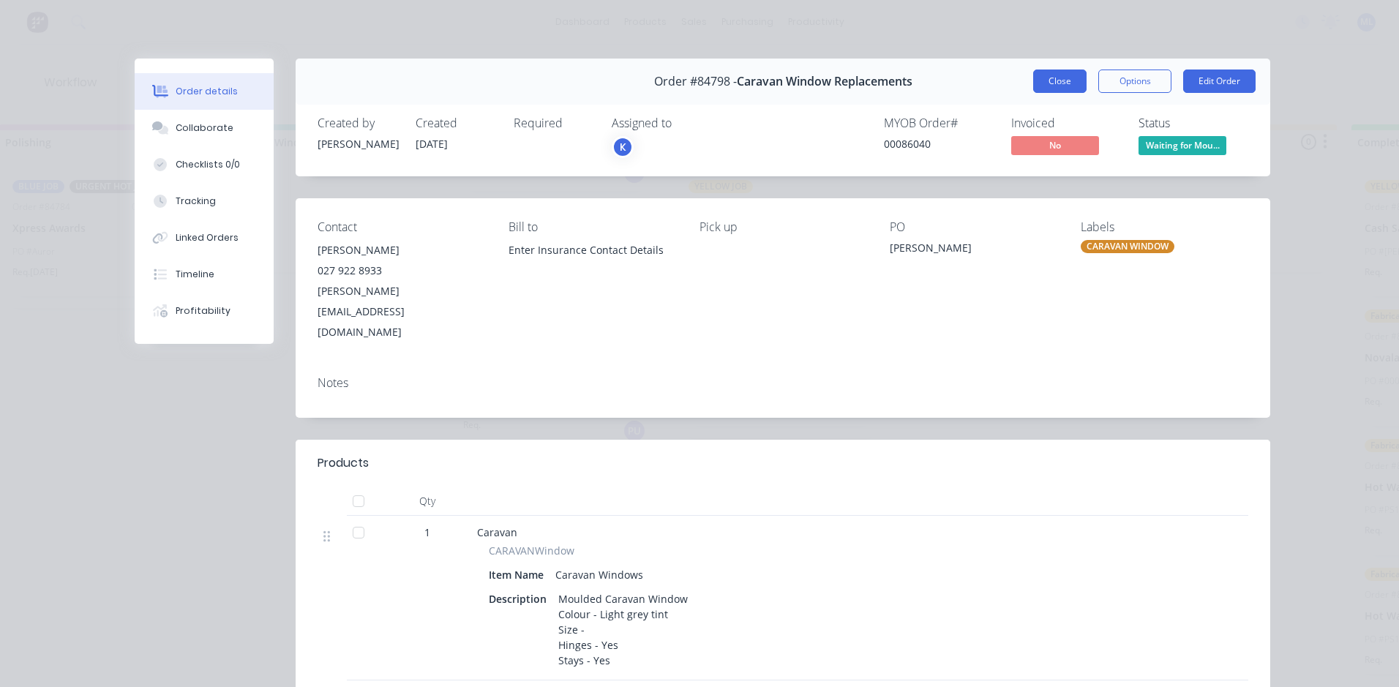
click at [1055, 85] on button "Close" at bounding box center [1059, 80] width 53 height 23
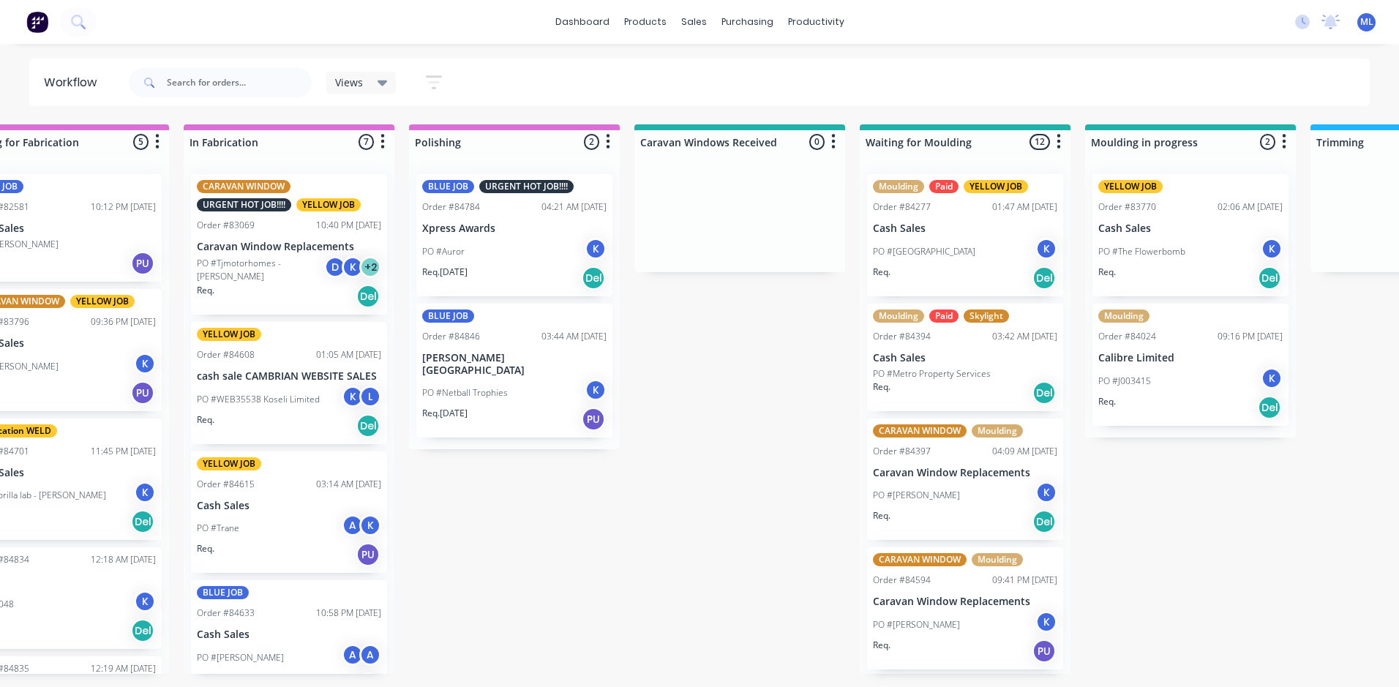
scroll to position [0, 1644]
